Goal: Book appointment/travel/reservation

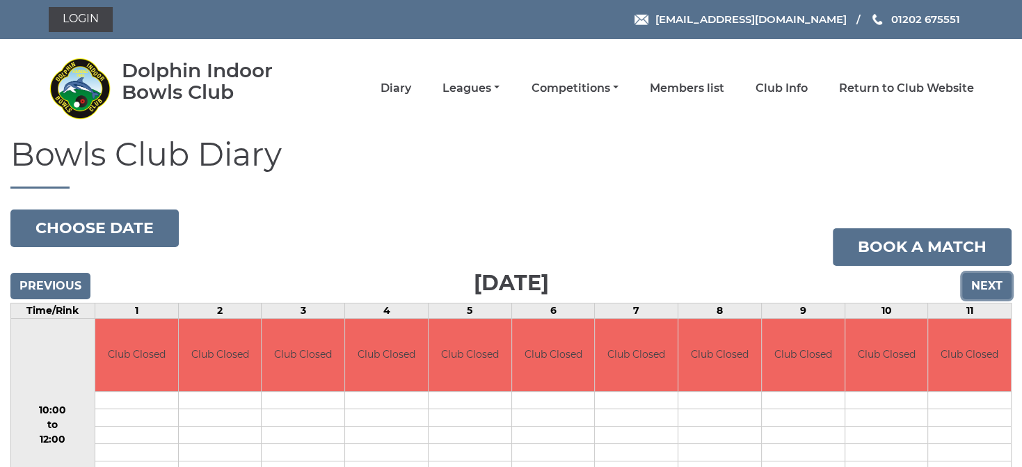
click at [984, 281] on input "Next" at bounding box center [986, 286] width 49 height 26
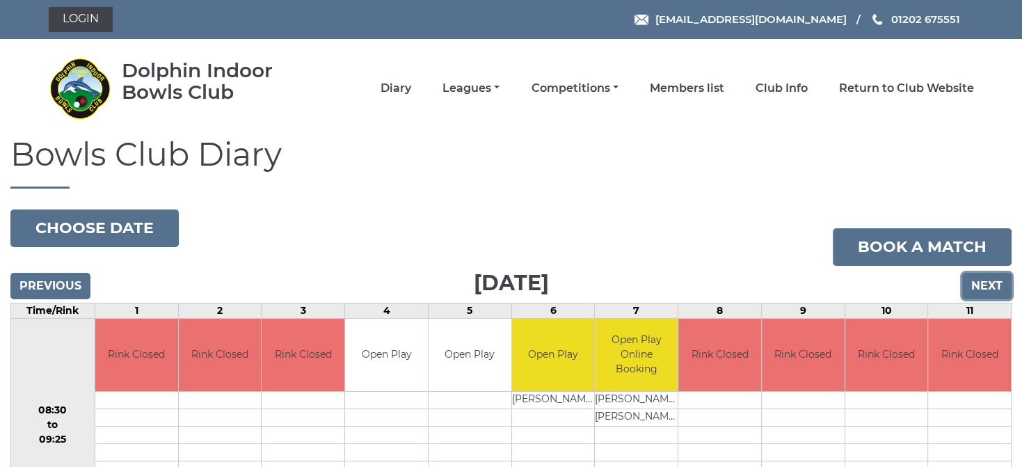
click at [983, 279] on input "Next" at bounding box center [986, 286] width 49 height 26
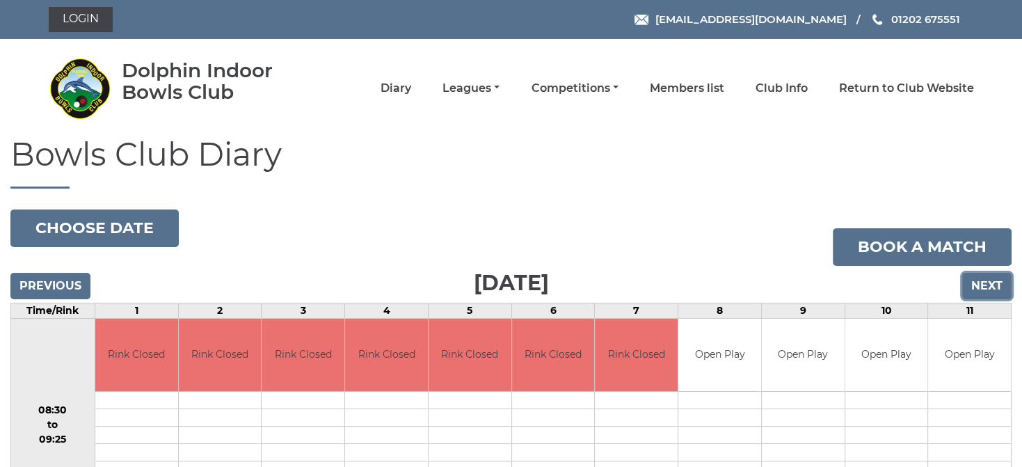
click at [990, 285] on input "Next" at bounding box center [986, 286] width 49 height 26
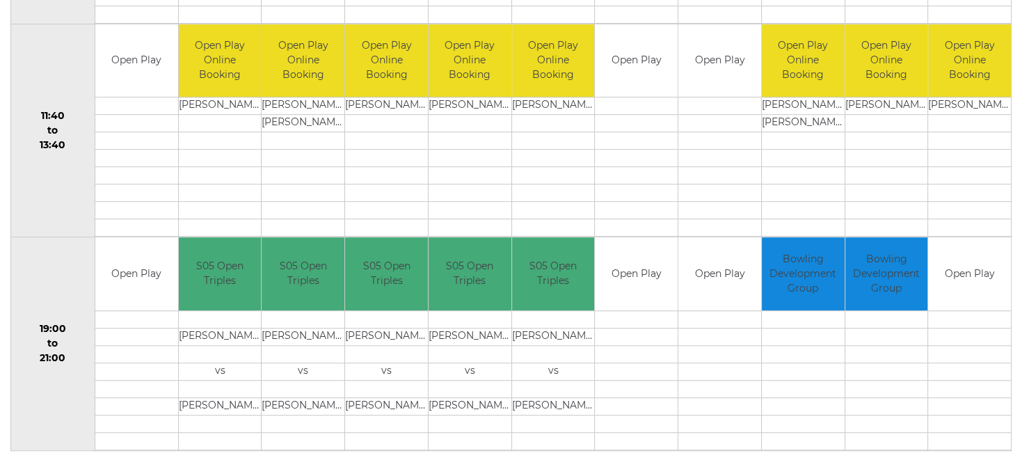
scroll to position [740, 0]
